Goal: Task Accomplishment & Management: Manage account settings

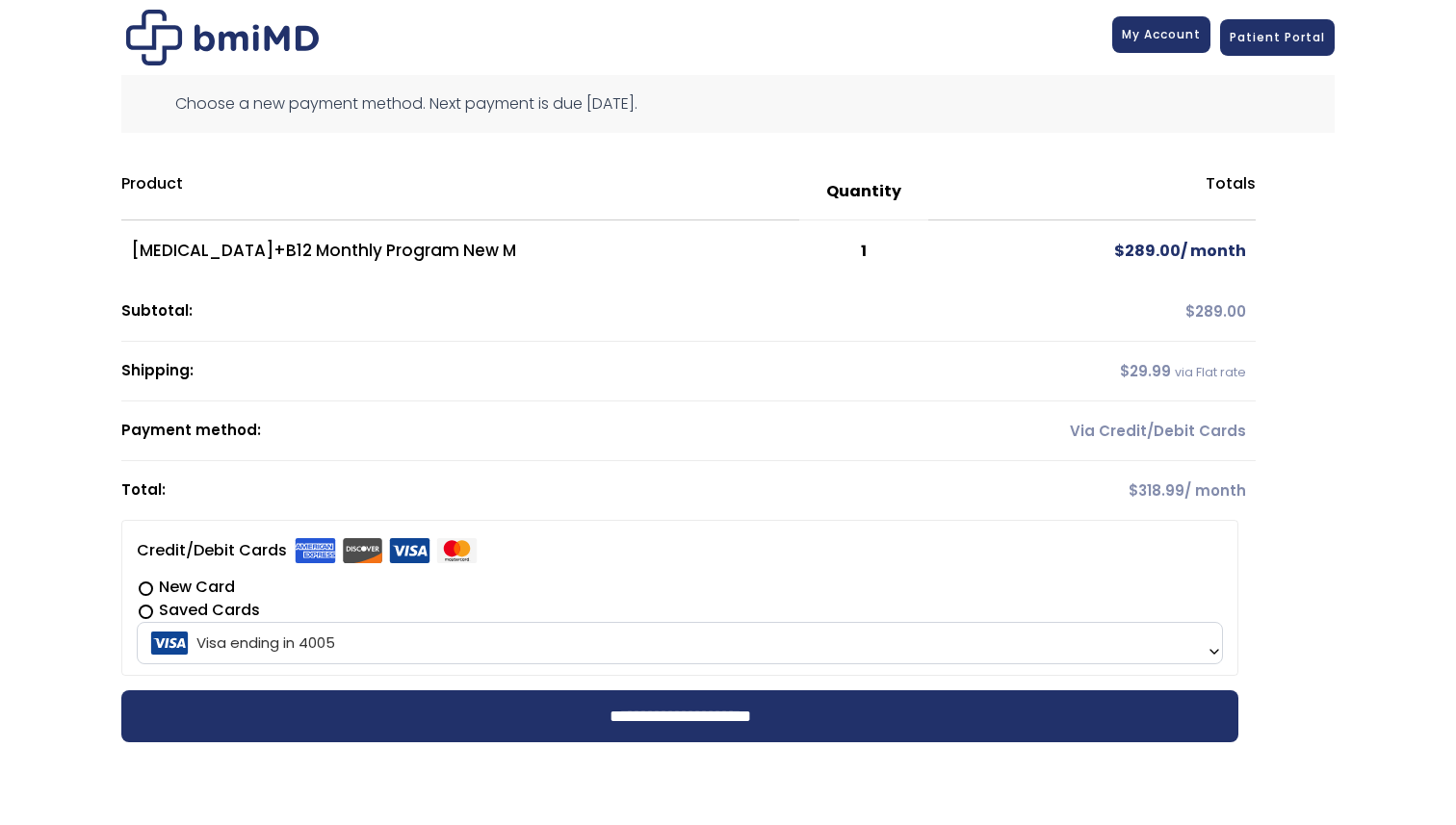
click at [1160, 27] on span "My Account" at bounding box center [1162, 34] width 79 height 17
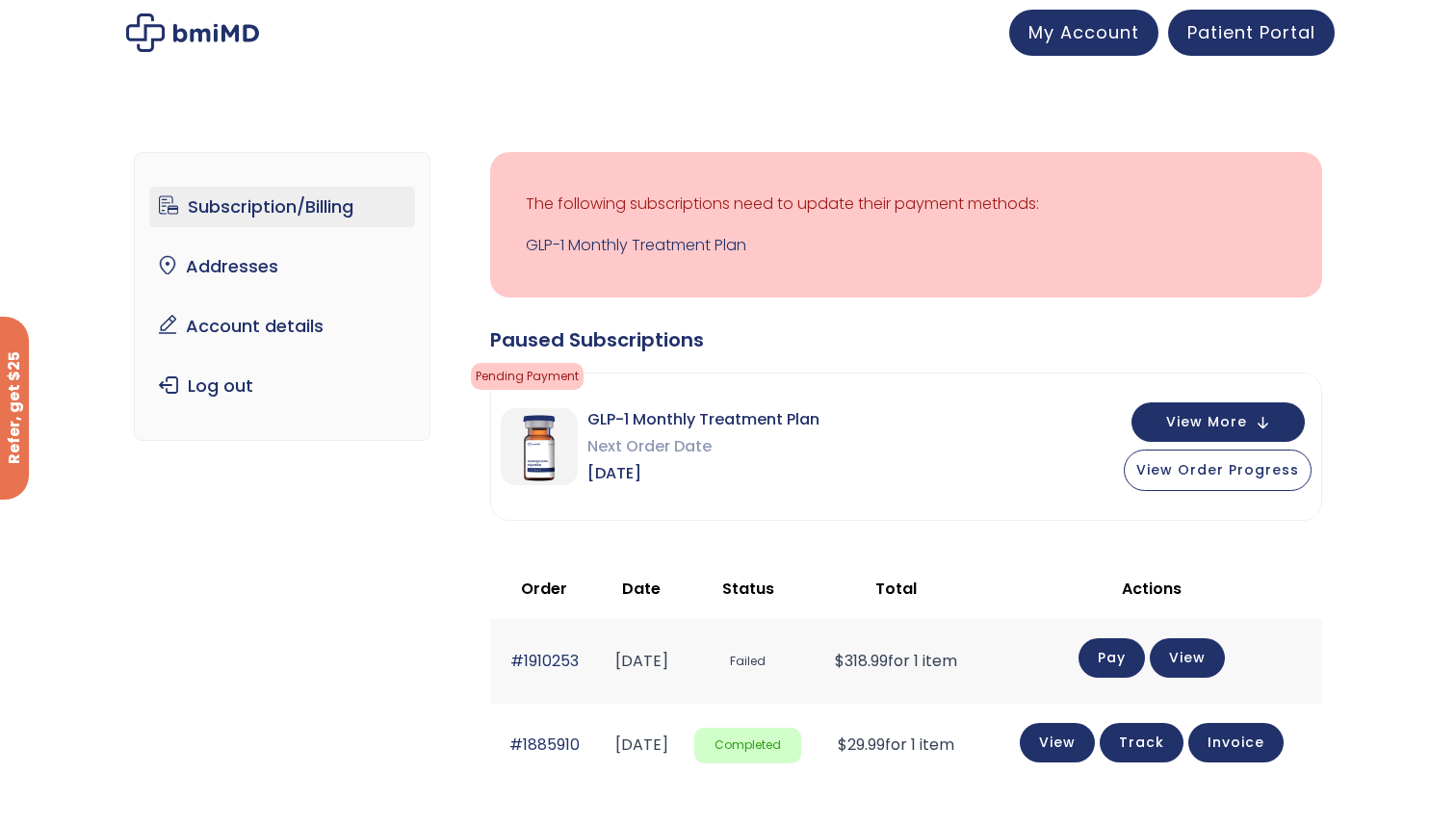
click at [233, 216] on link "Subscription/Billing" at bounding box center [282, 207] width 266 height 41
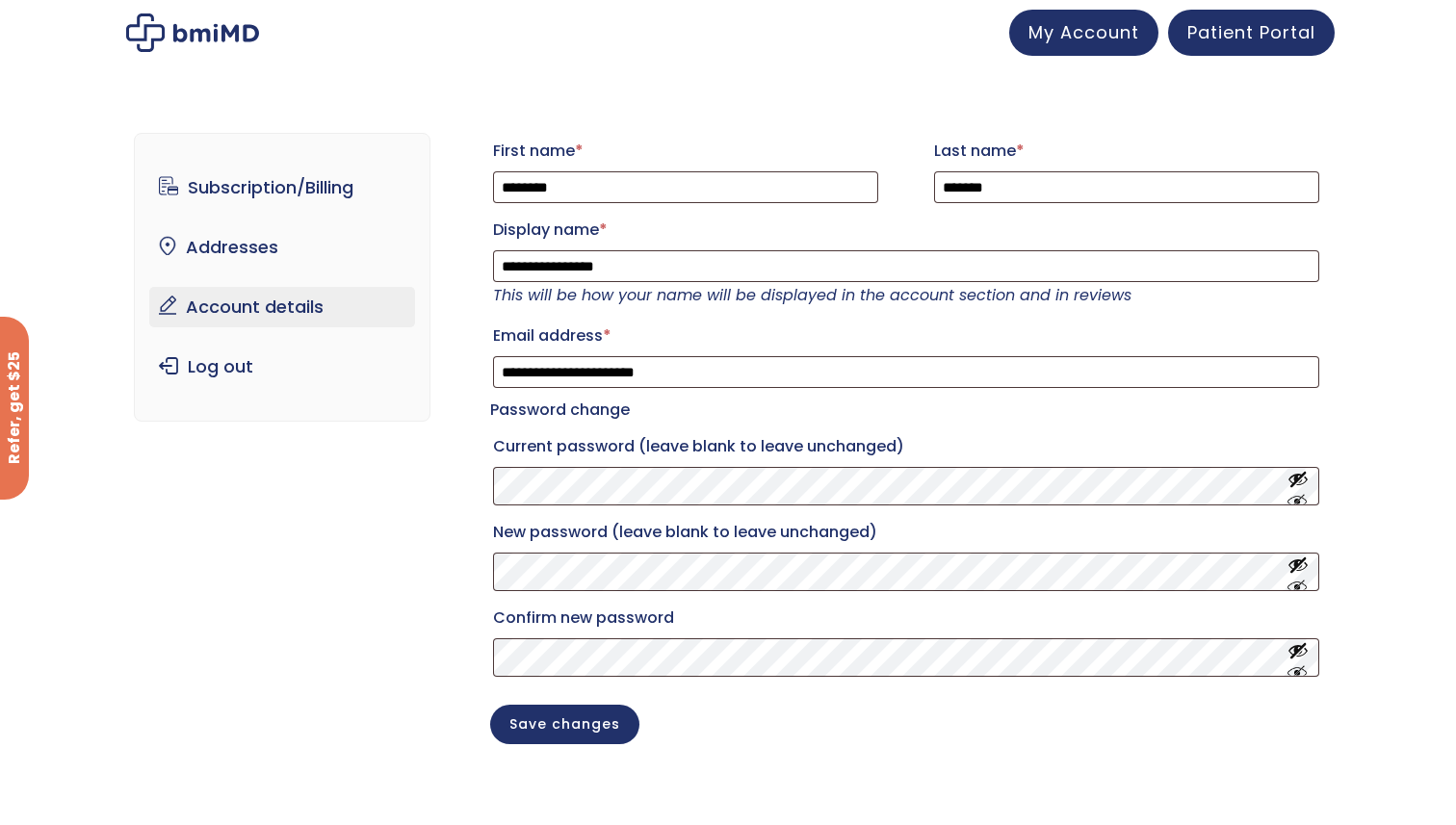
click at [259, 277] on ul "Subscription/Billing bmiRewards Addresses Account details Submit a Review Log o…" at bounding box center [282, 277] width 266 height 220
click at [270, 171] on link "Subscription/Billing" at bounding box center [282, 187] width 266 height 41
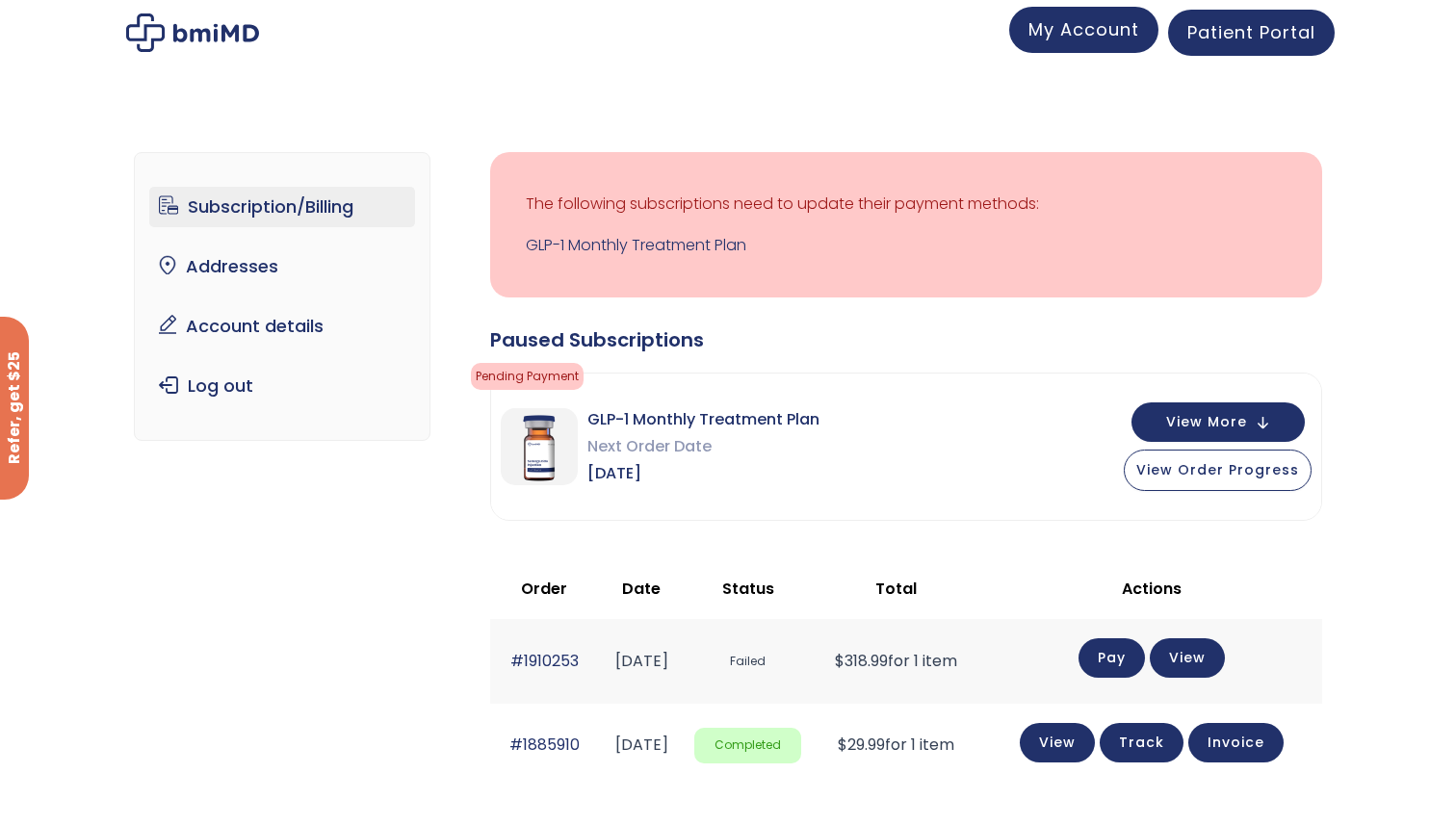
click at [1110, 39] on span "My Account" at bounding box center [1084, 30] width 111 height 24
click at [1288, 47] on link "Patient Portal" at bounding box center [1251, 30] width 166 height 47
